Goal: Navigation & Orientation: Understand site structure

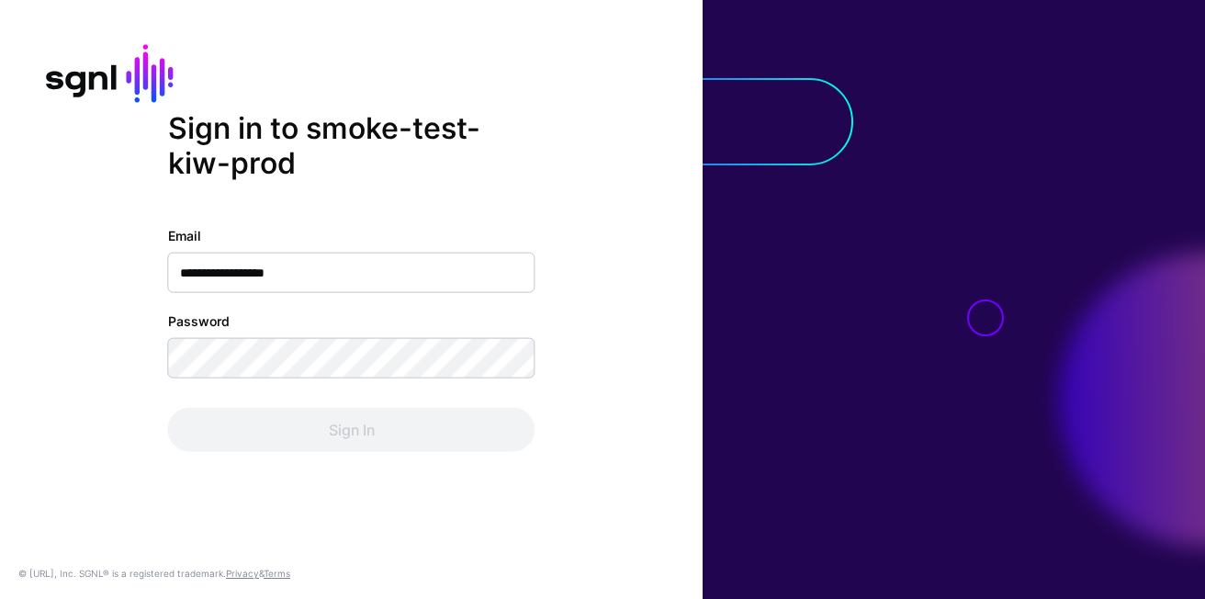
type input "**********"
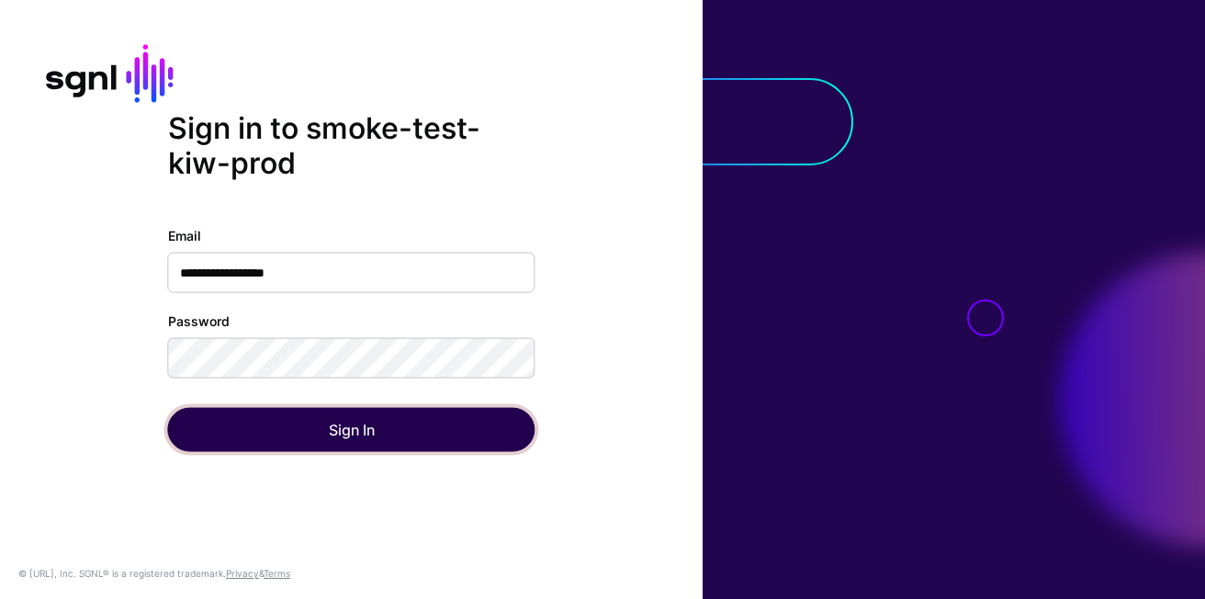
click at [228, 444] on button "Sign In" at bounding box center [351, 429] width 367 height 44
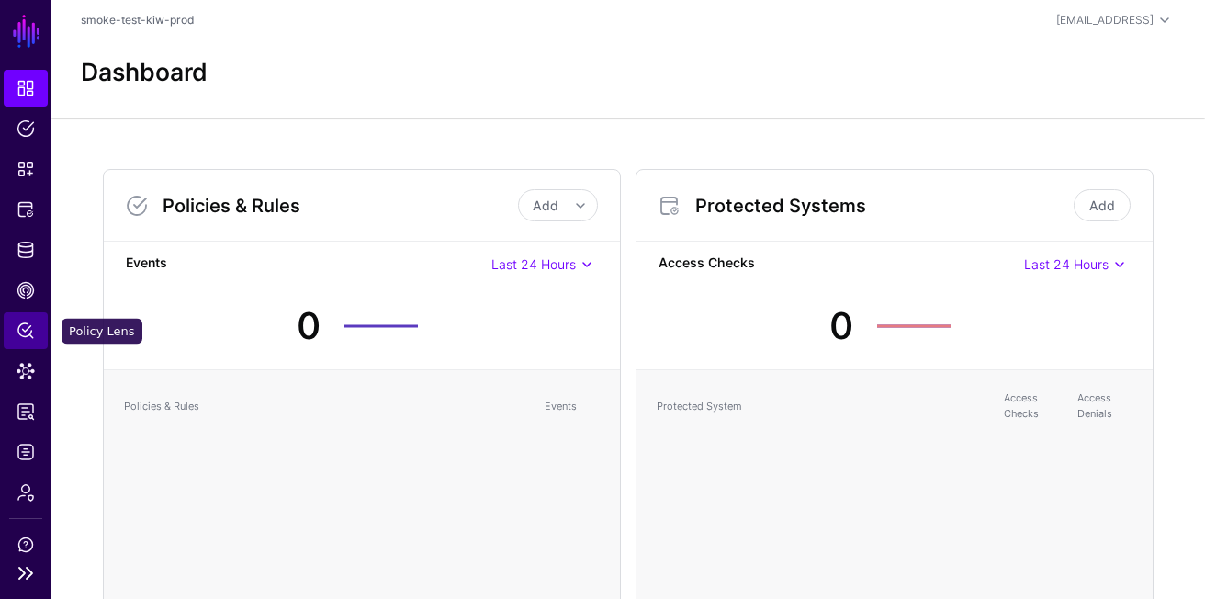
click at [24, 326] on span "Policy Lens" at bounding box center [26, 330] width 18 height 18
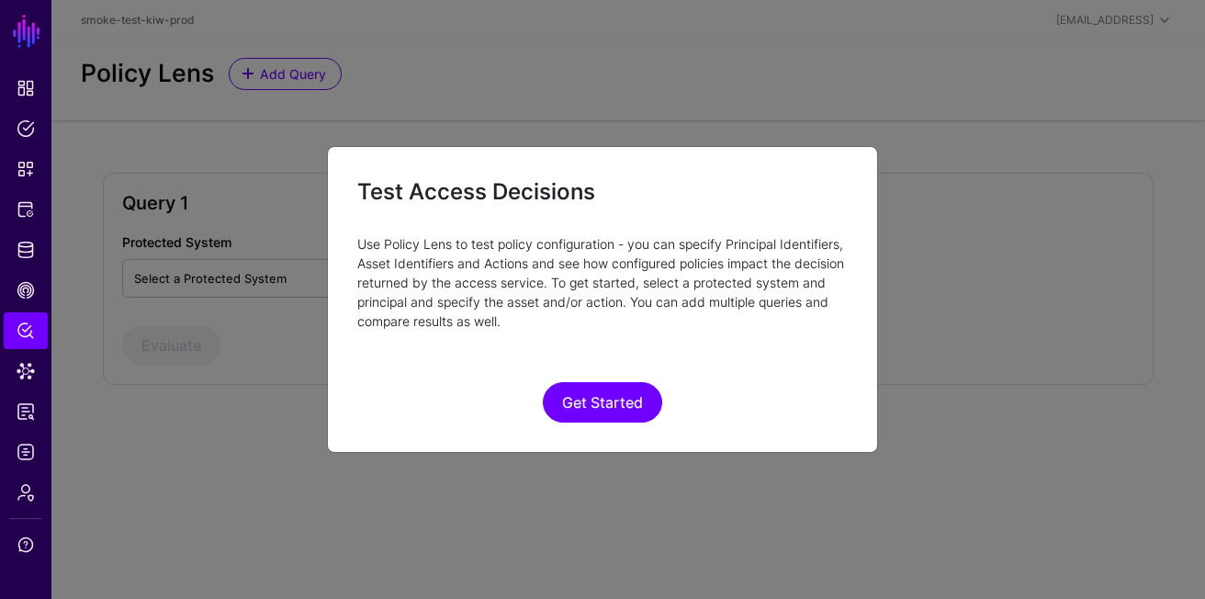
click at [95, 410] on ngb-modal-window "Test Access Decisions Use Policy Lens to test policy configuration - you can sp…" at bounding box center [602, 299] width 1205 height 599
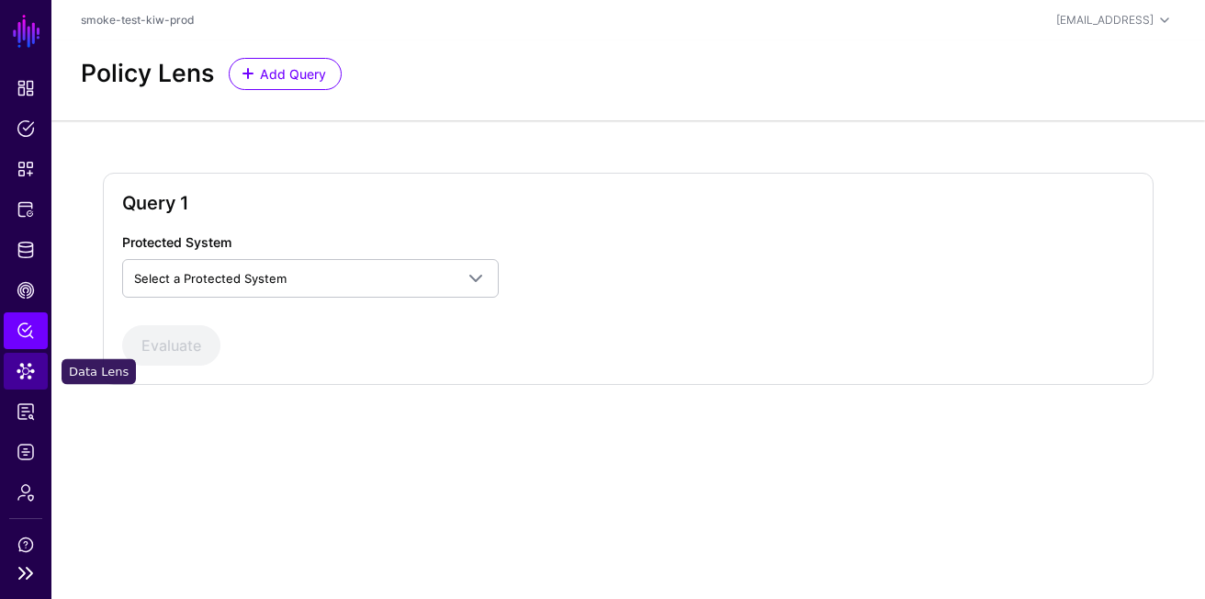
click at [33, 385] on link "Data Lens" at bounding box center [26, 371] width 44 height 37
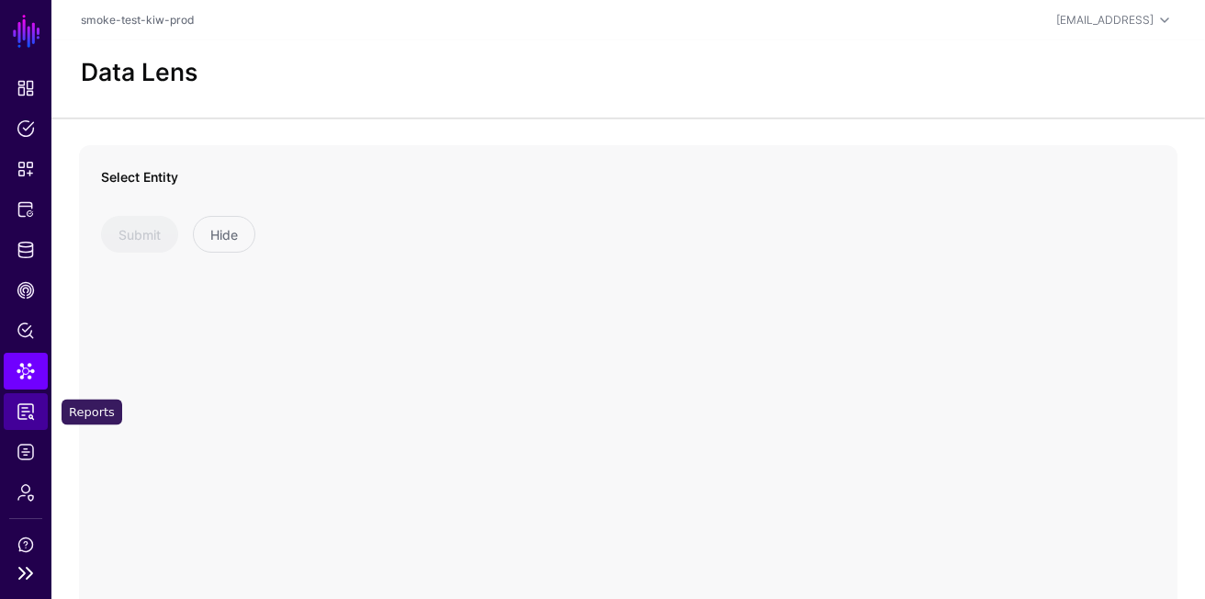
click at [27, 411] on span "Reports" at bounding box center [26, 411] width 18 height 18
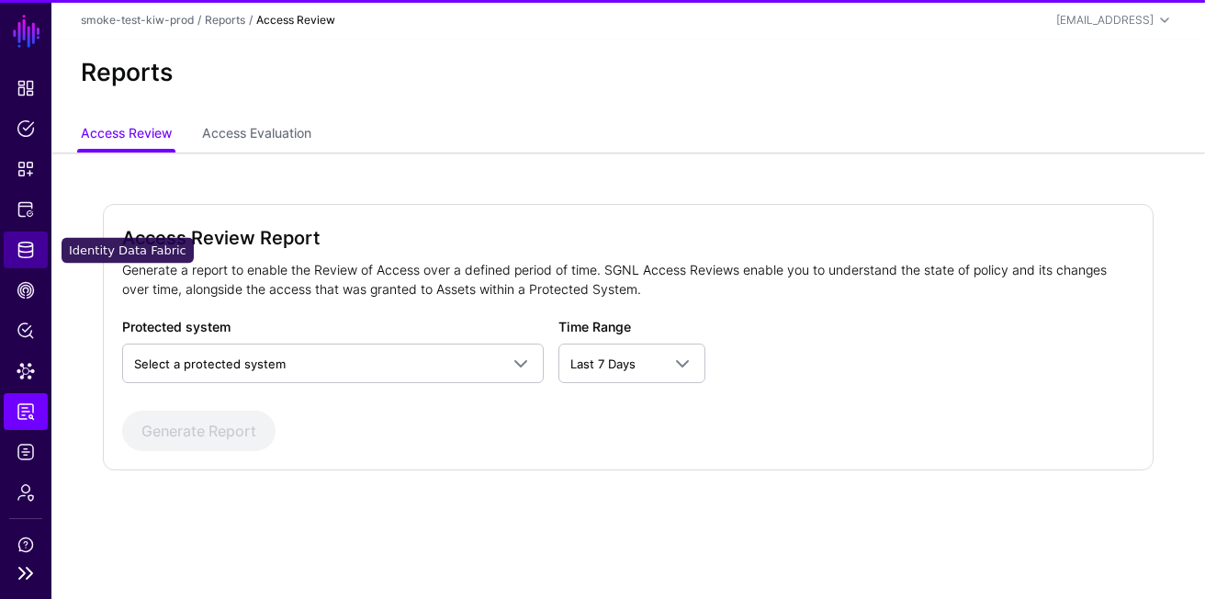
click at [33, 267] on link "Identity Data Fabric" at bounding box center [26, 249] width 44 height 37
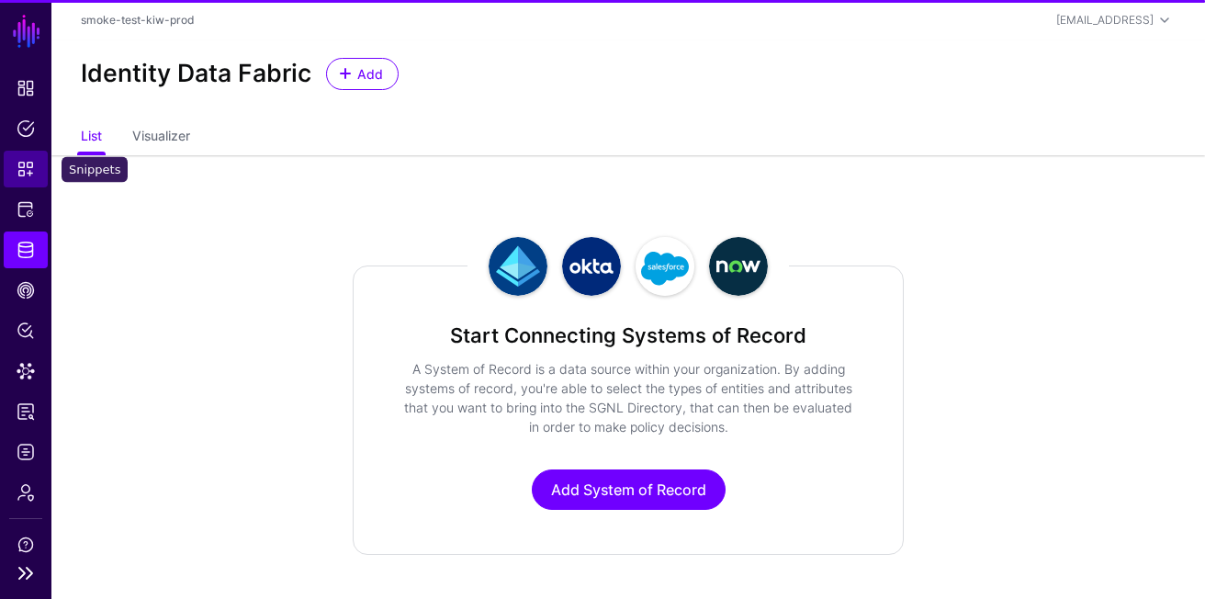
click at [16, 184] on link "Snippets" at bounding box center [26, 169] width 44 height 37
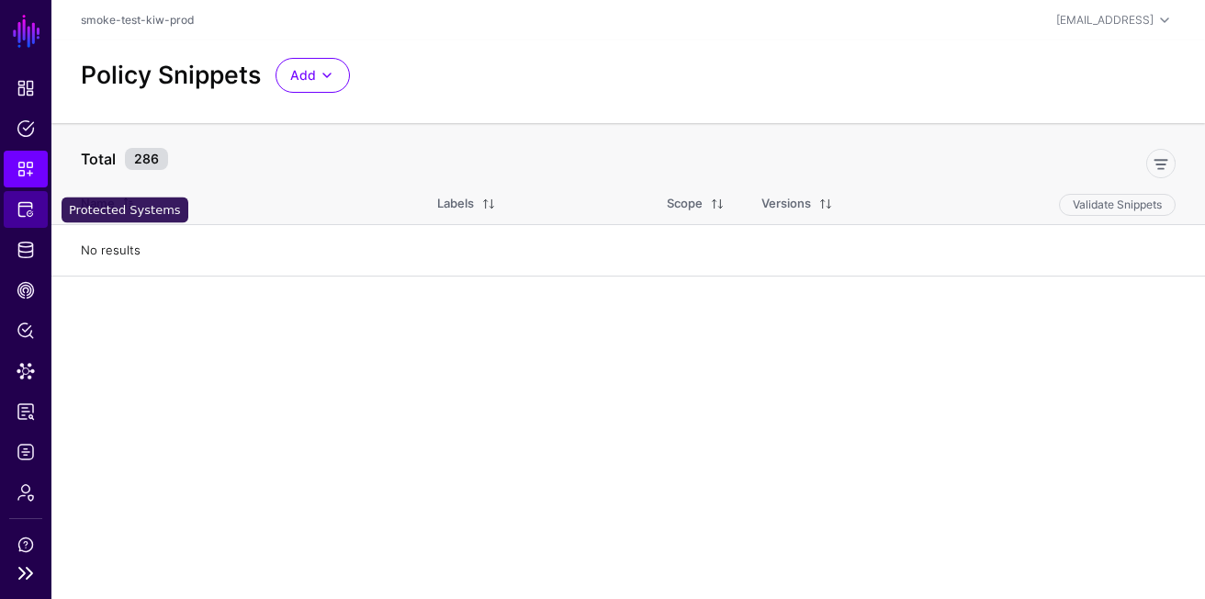
click at [19, 207] on span "Protected Systems" at bounding box center [26, 209] width 18 height 18
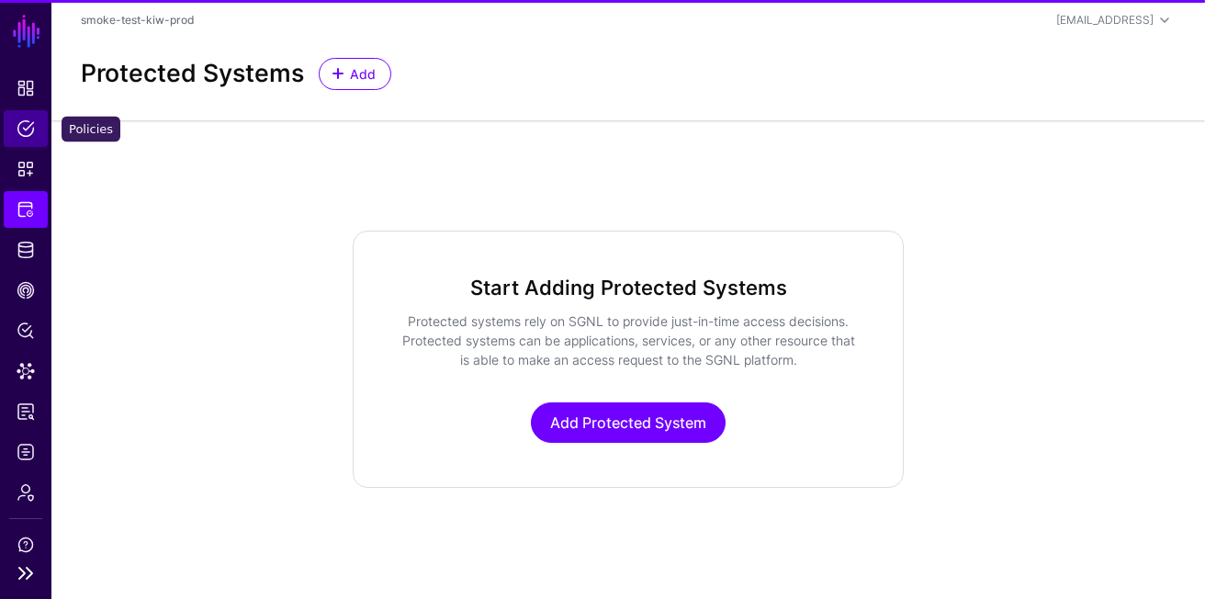
click at [19, 127] on span "Policies" at bounding box center [26, 128] width 18 height 18
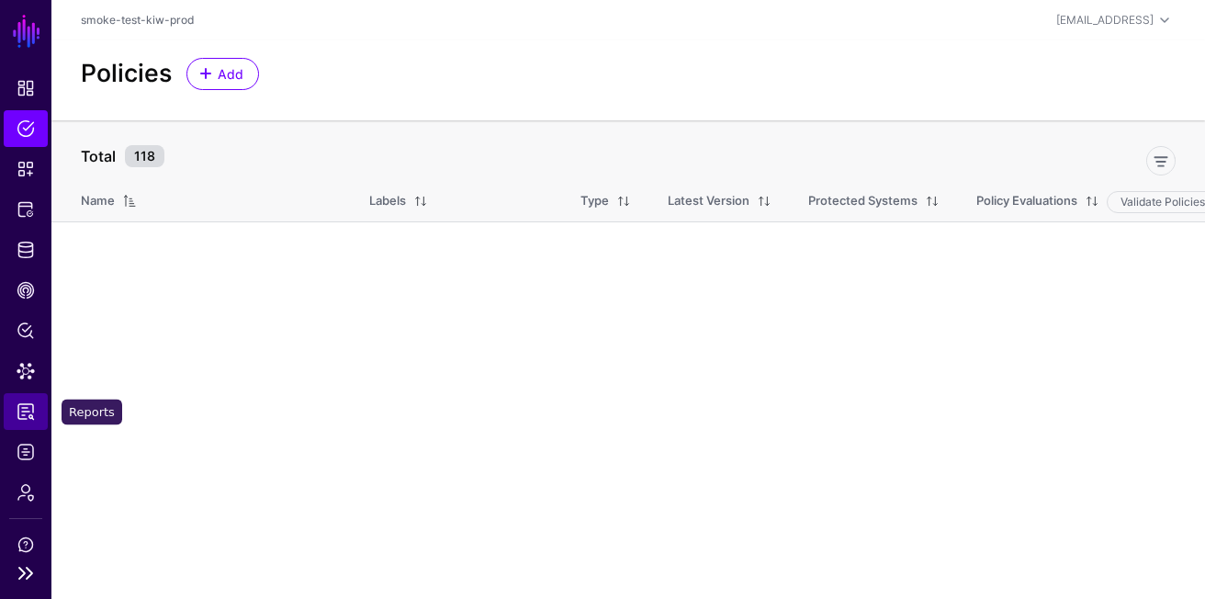
click at [21, 413] on span "Reports" at bounding box center [26, 411] width 18 height 18
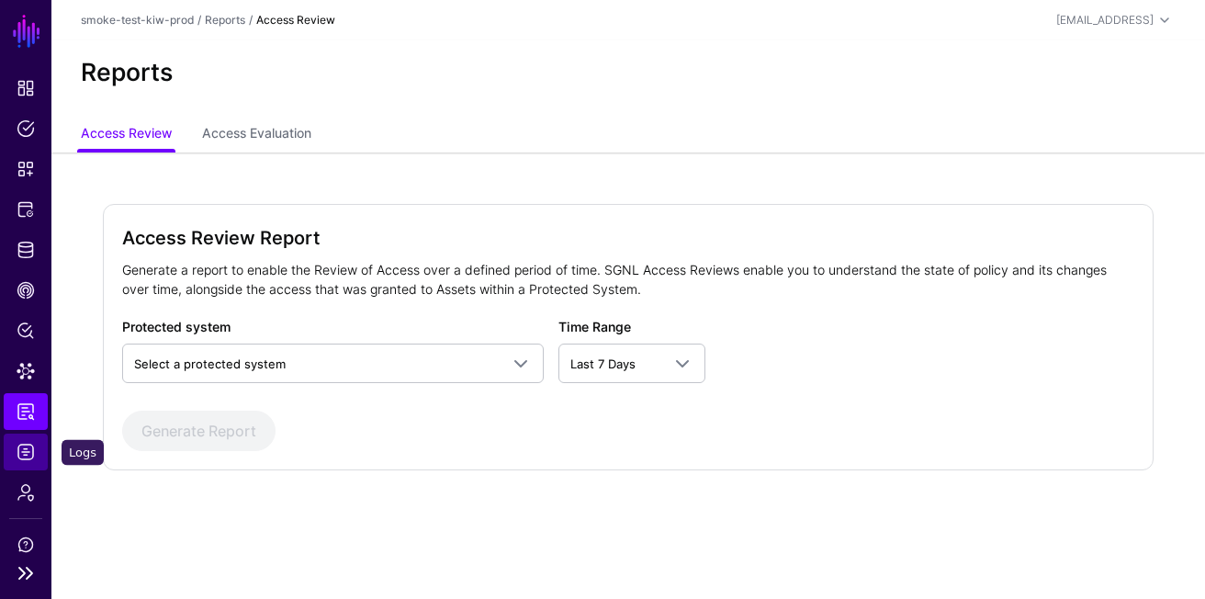
click at [23, 440] on link "Logs" at bounding box center [26, 451] width 44 height 37
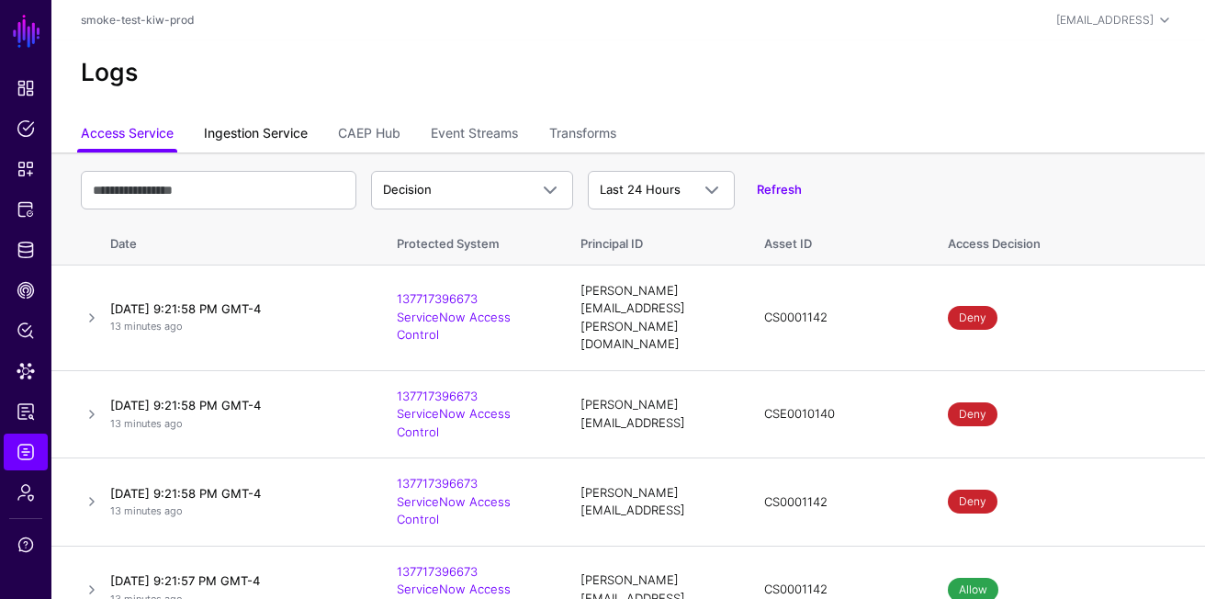
click at [230, 145] on link "Ingestion Service" at bounding box center [256, 135] width 104 height 35
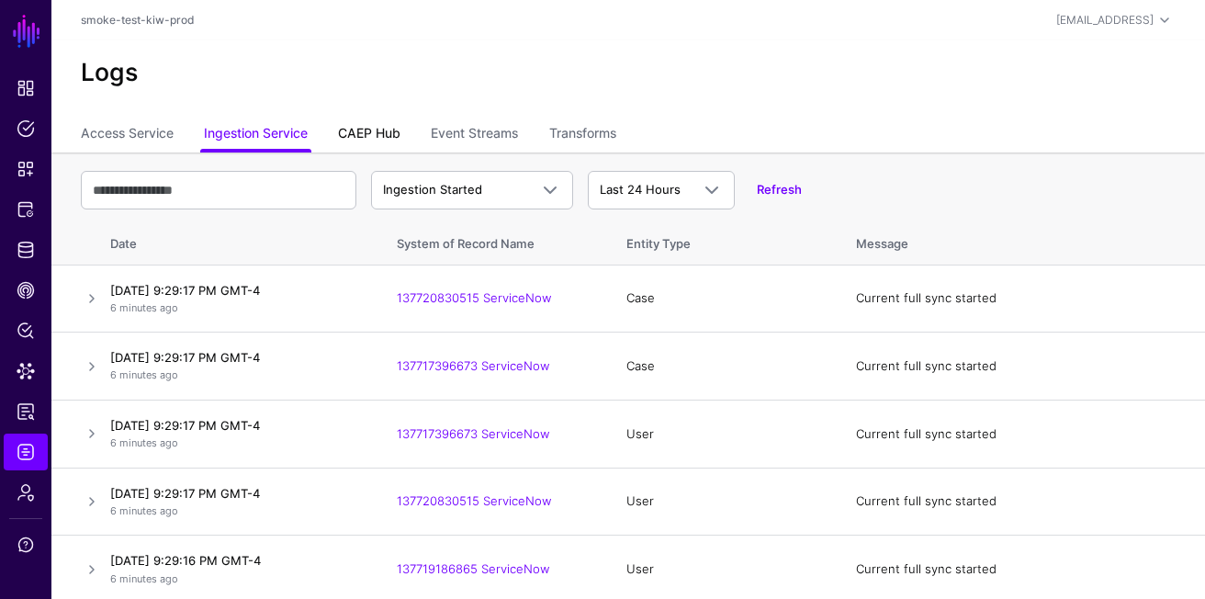
click at [365, 144] on link "CAEP Hub" at bounding box center [369, 135] width 62 height 35
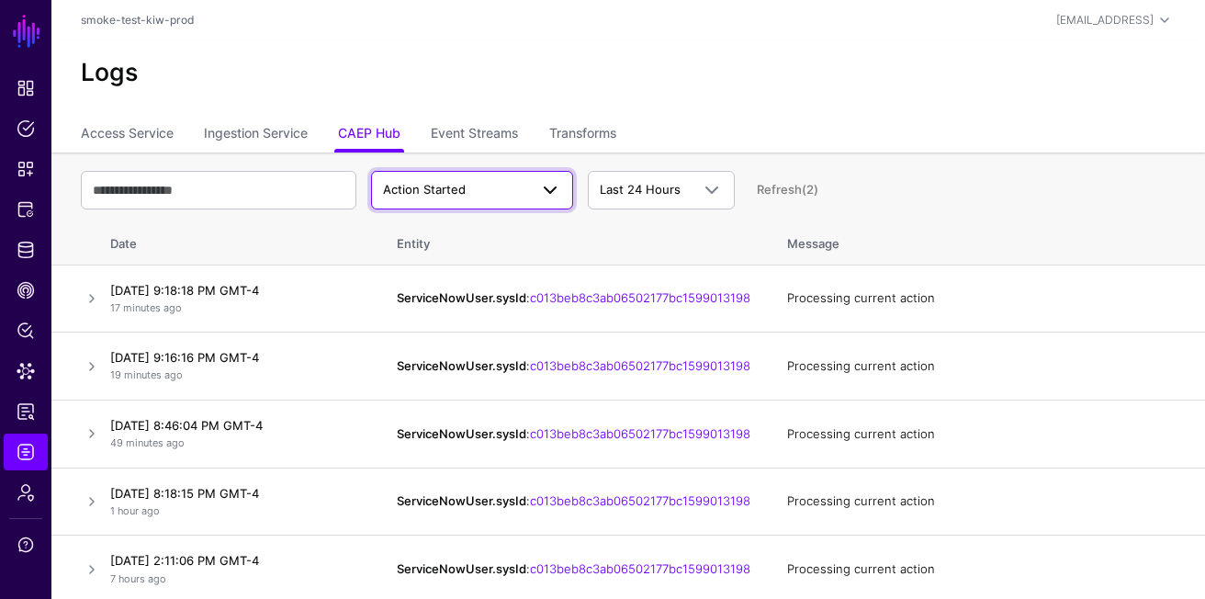
click at [456, 195] on span "Action Started" at bounding box center [424, 189] width 83 height 15
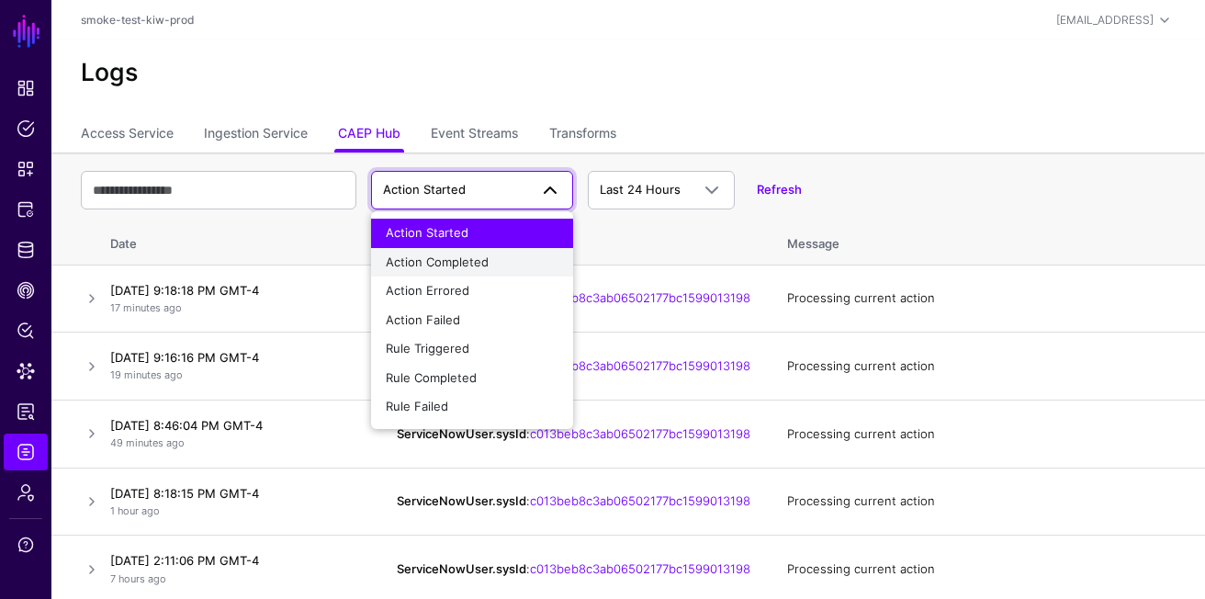
click at [486, 270] on div "Action Completed" at bounding box center [472, 262] width 173 height 18
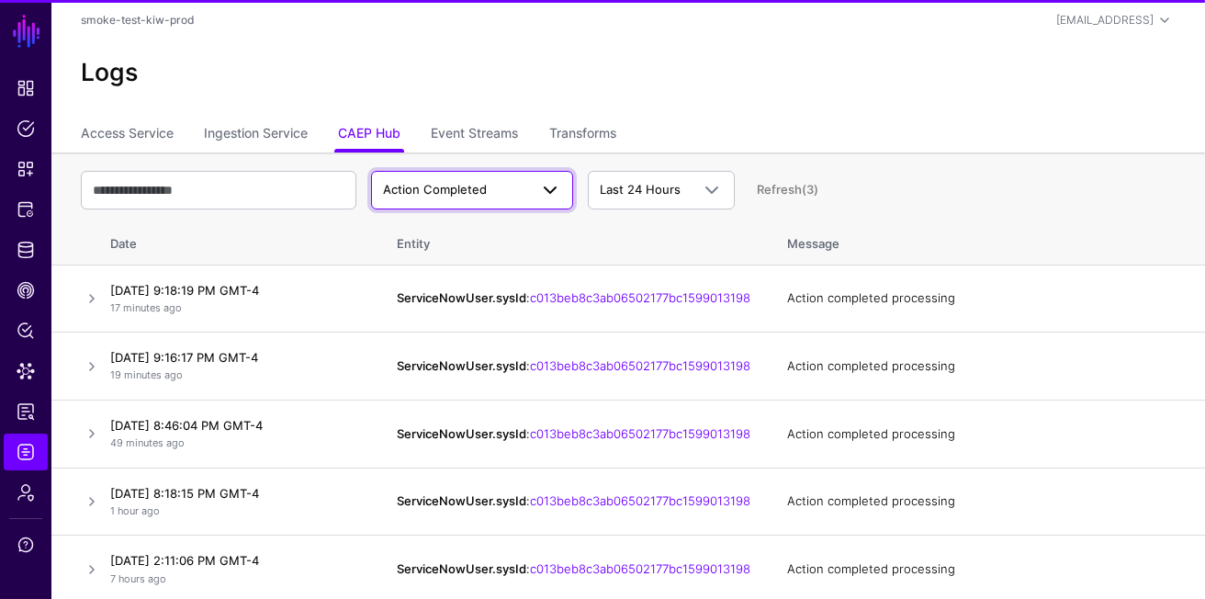
click at [492, 190] on span "Action Completed" at bounding box center [455, 190] width 145 height 18
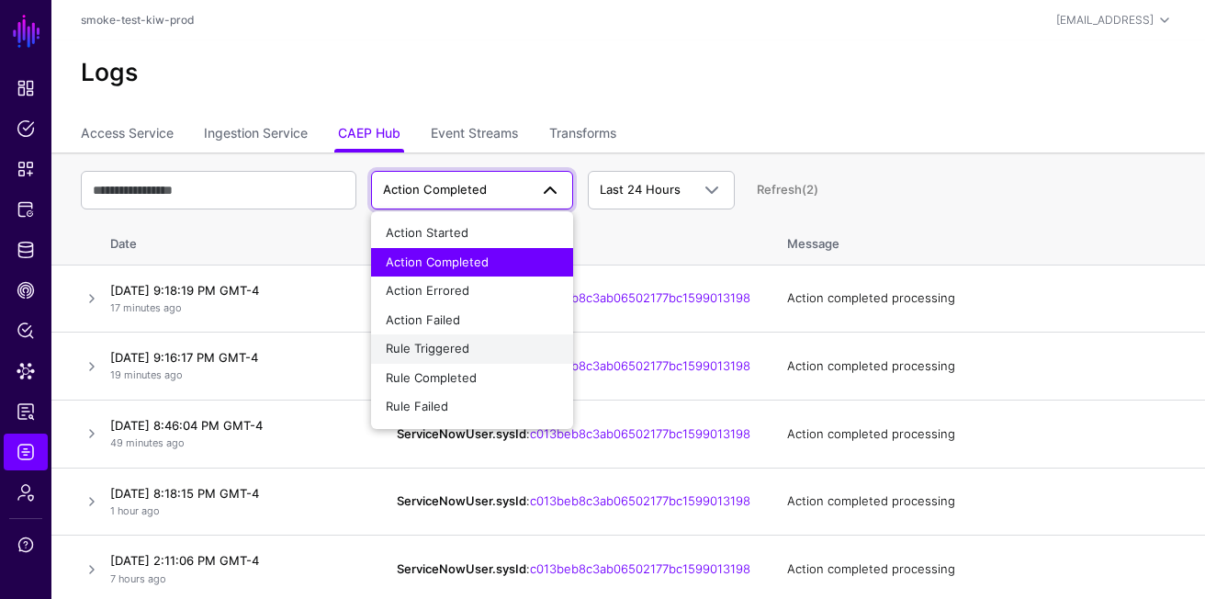
click at [480, 350] on div "Rule Triggered" at bounding box center [472, 349] width 173 height 18
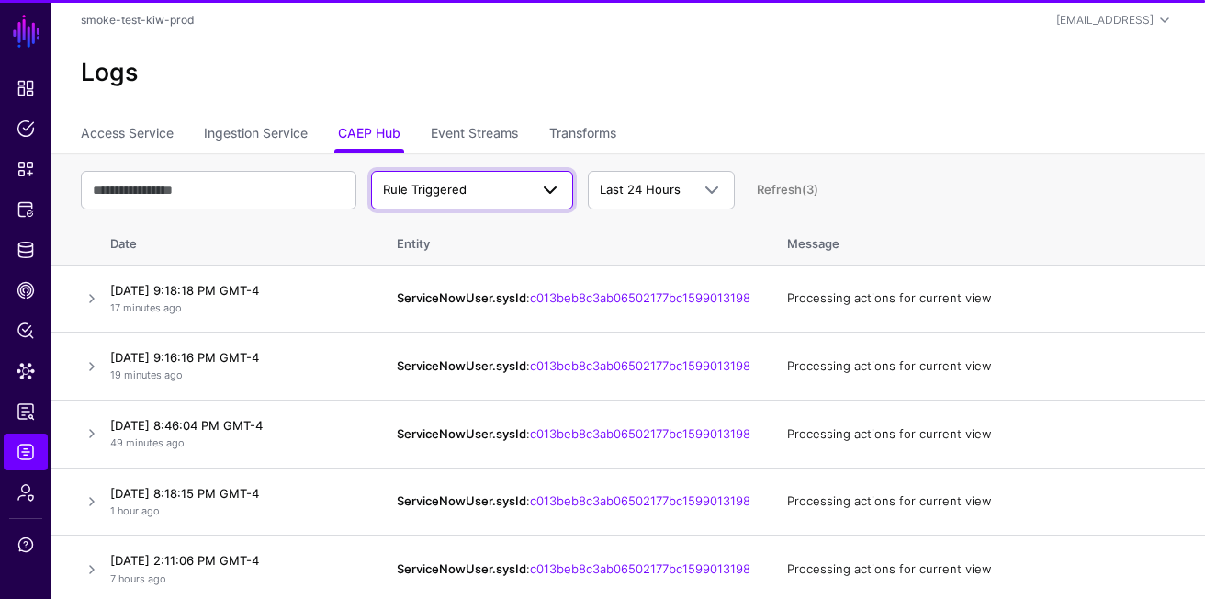
click at [489, 182] on span "Rule Triggered" at bounding box center [455, 190] width 145 height 18
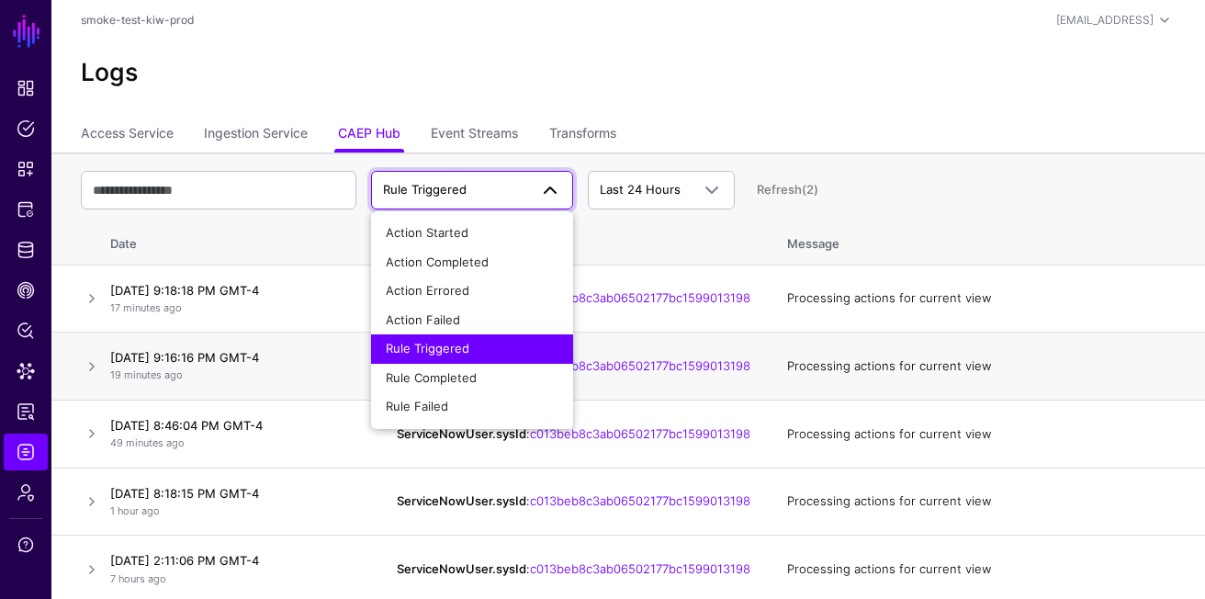
click at [235, 383] on p "19 minutes ago" at bounding box center [235, 375] width 250 height 16
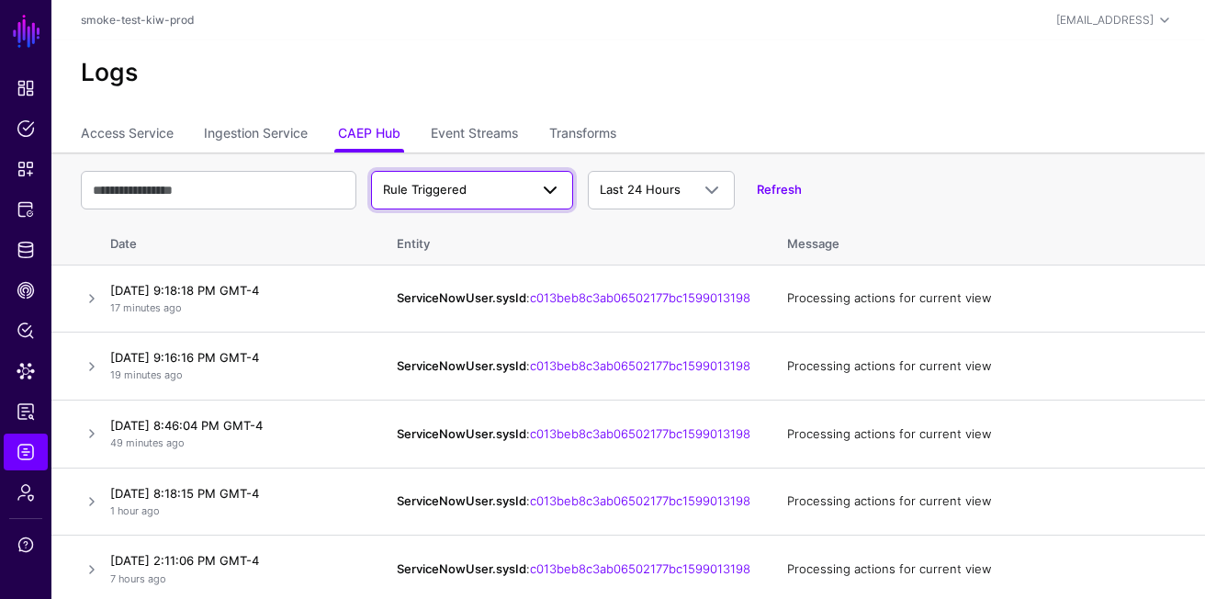
click at [471, 200] on span "Rule Triggered" at bounding box center [472, 190] width 178 height 22
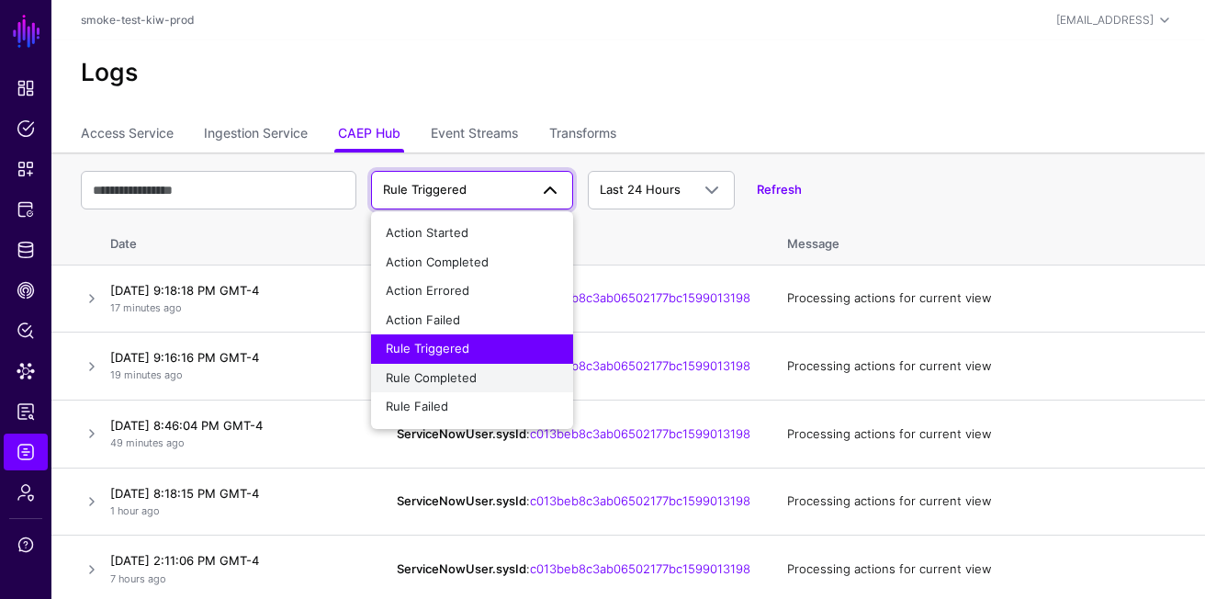
click at [455, 384] on span "Rule Completed" at bounding box center [431, 377] width 91 height 15
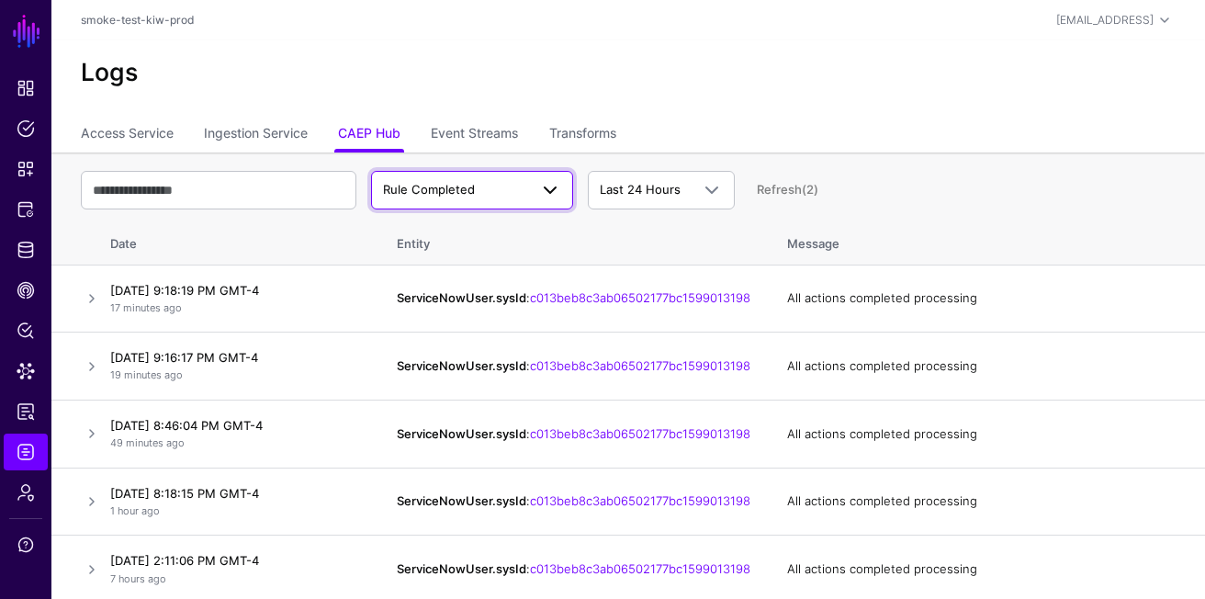
click at [530, 185] on span at bounding box center [544, 190] width 33 height 22
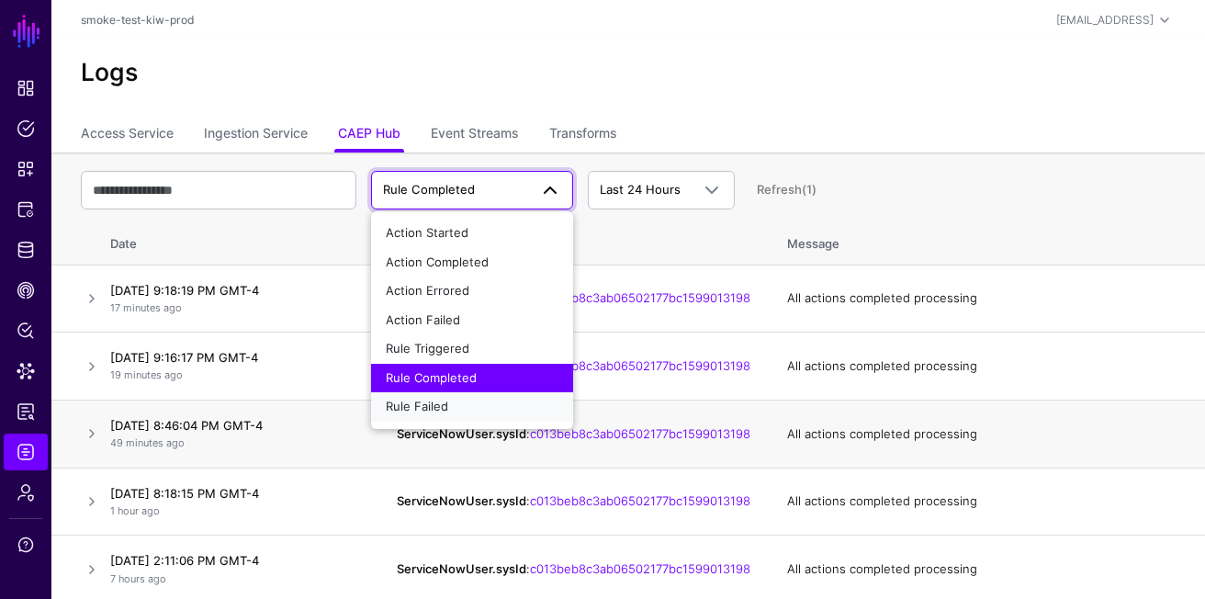
click at [457, 405] on div "Rule Failed" at bounding box center [472, 407] width 173 height 18
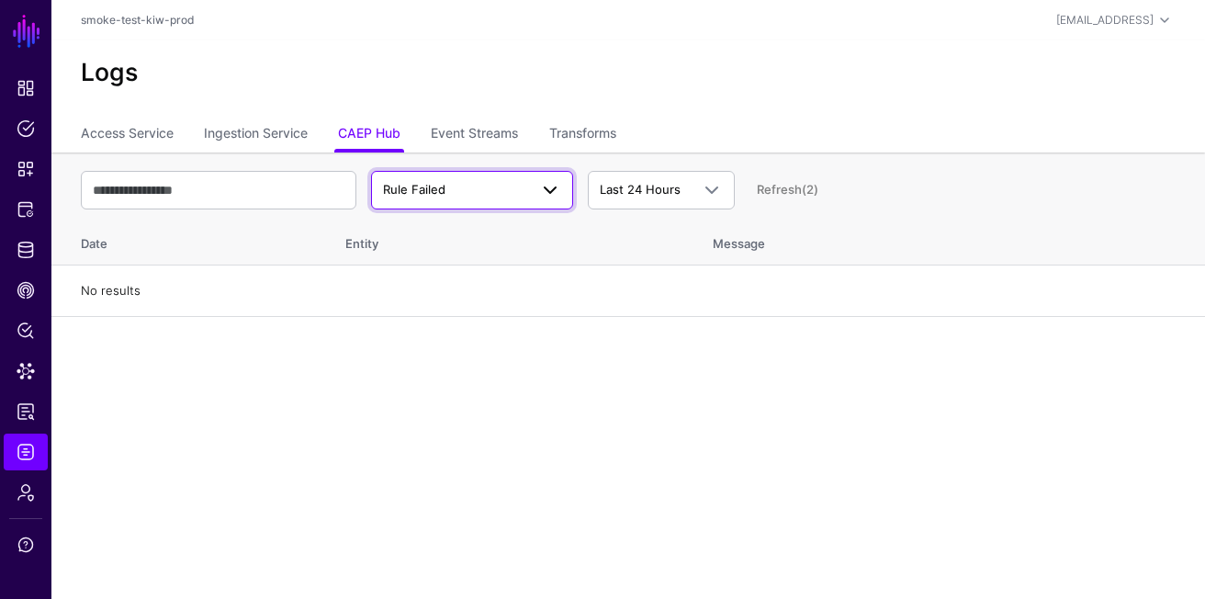
click at [508, 196] on span "Rule Failed" at bounding box center [455, 190] width 145 height 18
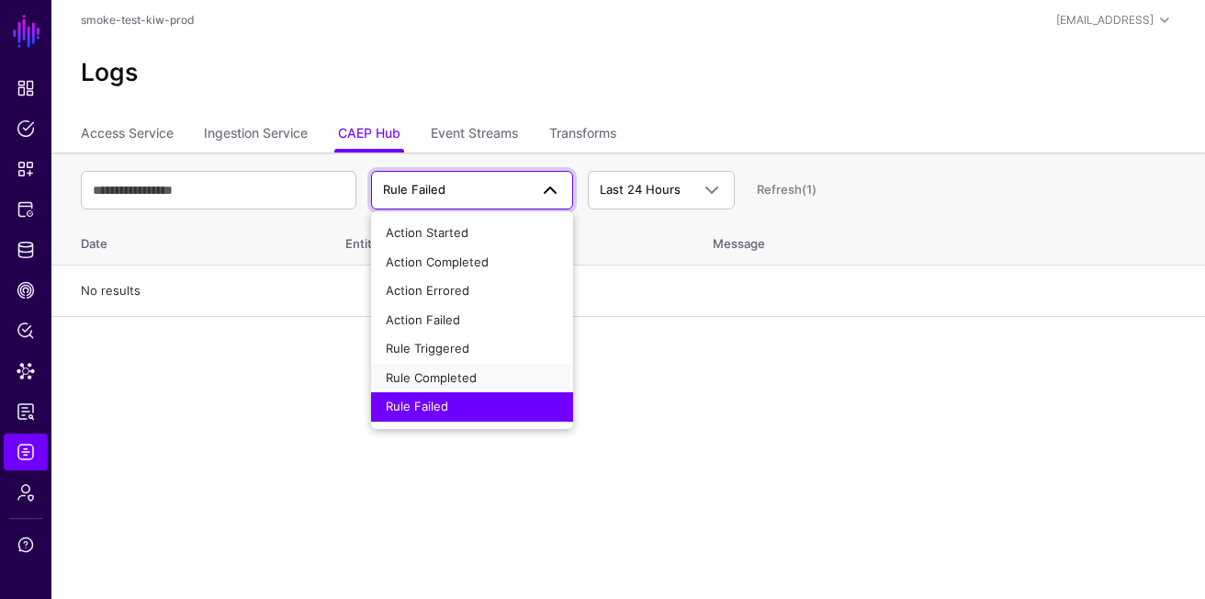
click at [450, 376] on span "Rule Completed" at bounding box center [431, 377] width 91 height 15
